Goal: Task Accomplishment & Management: Manage account settings

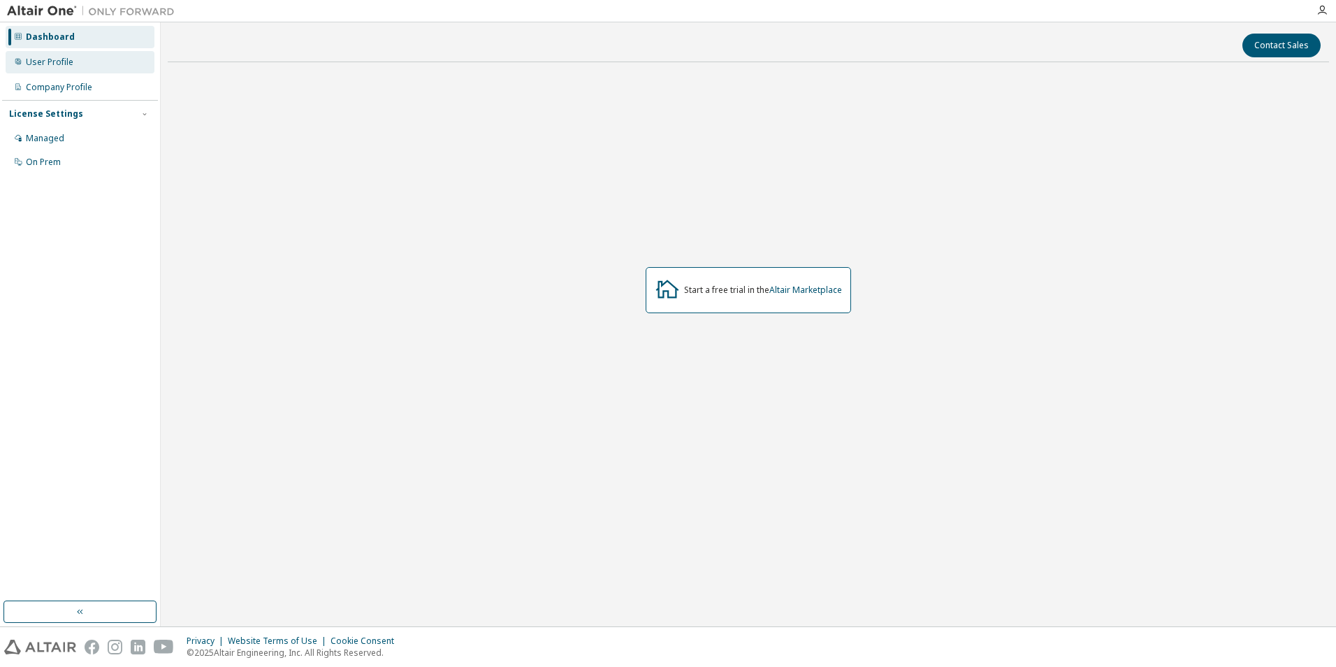
click at [55, 61] on div "User Profile" at bounding box center [50, 62] width 48 height 11
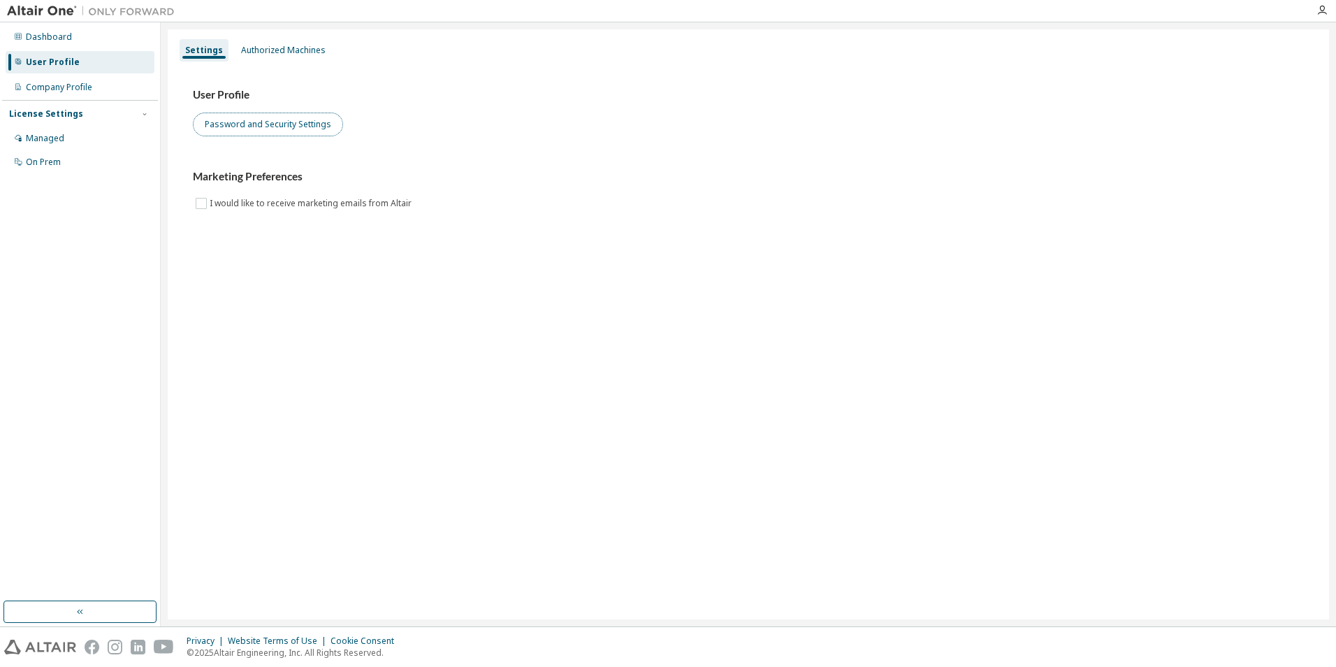
click at [270, 124] on button "Password and Security Settings" at bounding box center [268, 125] width 150 height 24
